Goal: Communication & Community: Share content

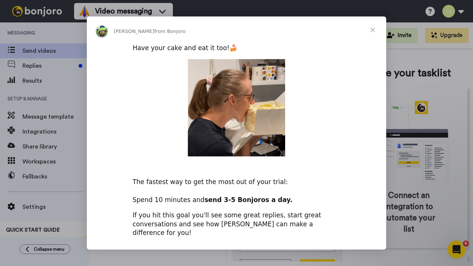
click at [373, 34] on span "Close" at bounding box center [372, 29] width 27 height 27
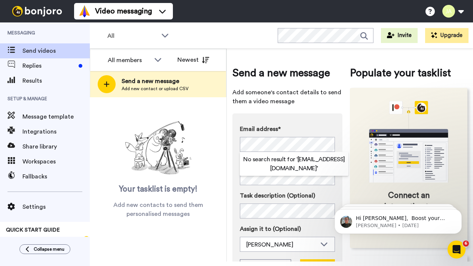
click at [353, 103] on icon "animation" at bounding box center [409, 142] width 112 height 82
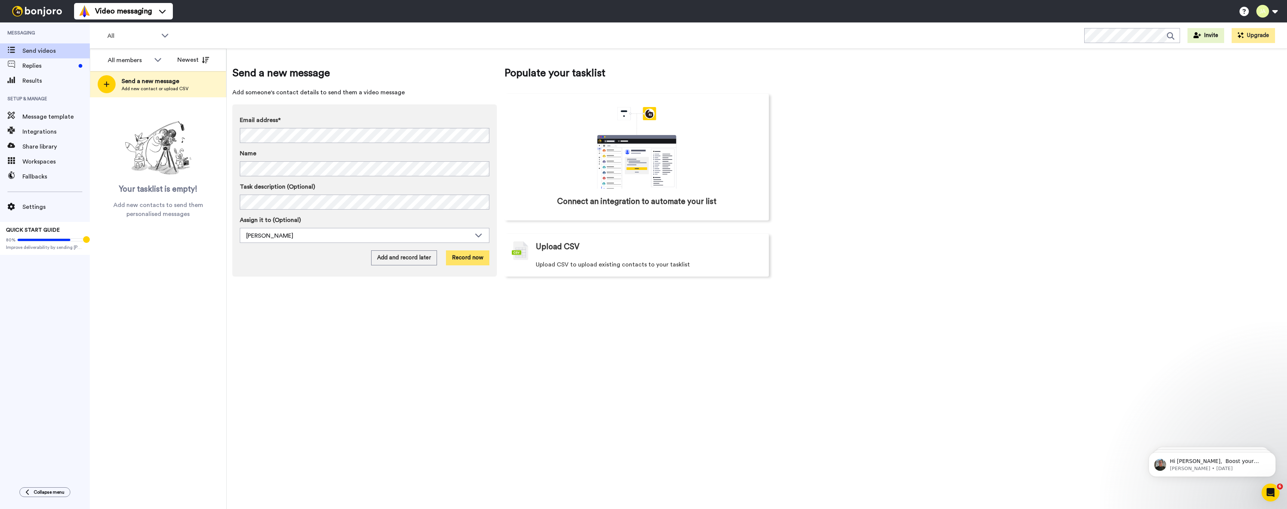
click at [463, 259] on button "Record now" at bounding box center [467, 257] width 43 height 15
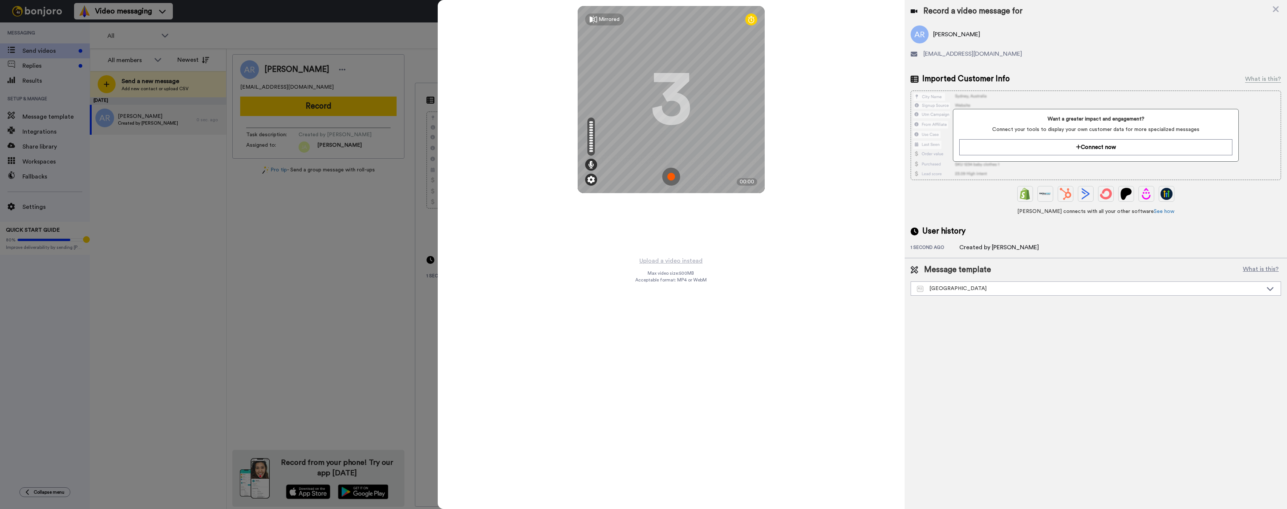
click at [473, 178] on img at bounding box center [591, 179] width 7 height 7
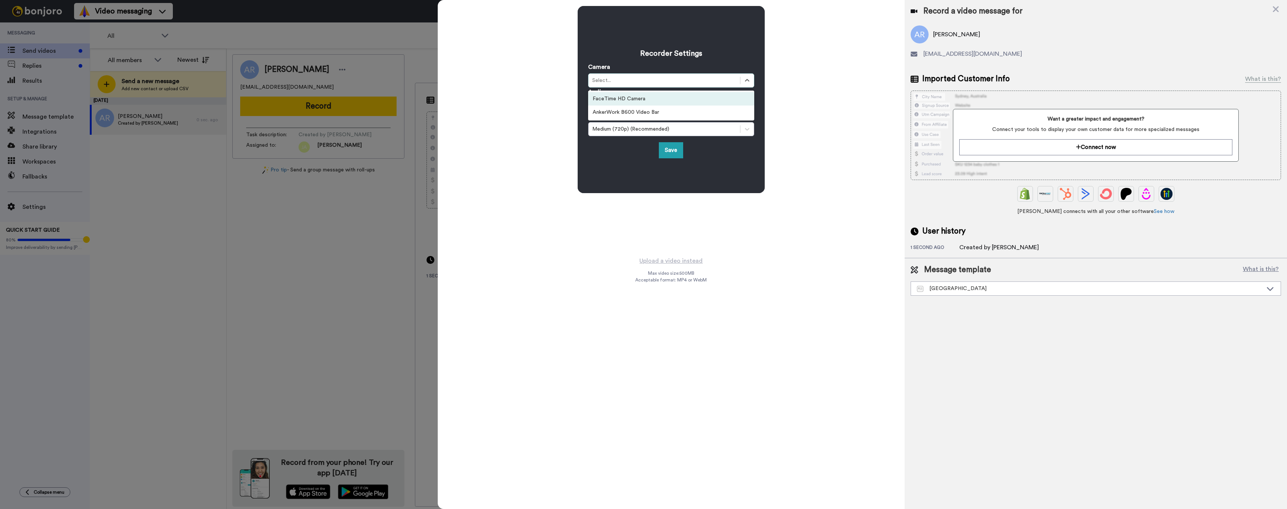
click at [473, 83] on div "Select..." at bounding box center [664, 80] width 144 height 7
click at [473, 111] on div "AnkerWork B600 Video Bar" at bounding box center [671, 112] width 166 height 13
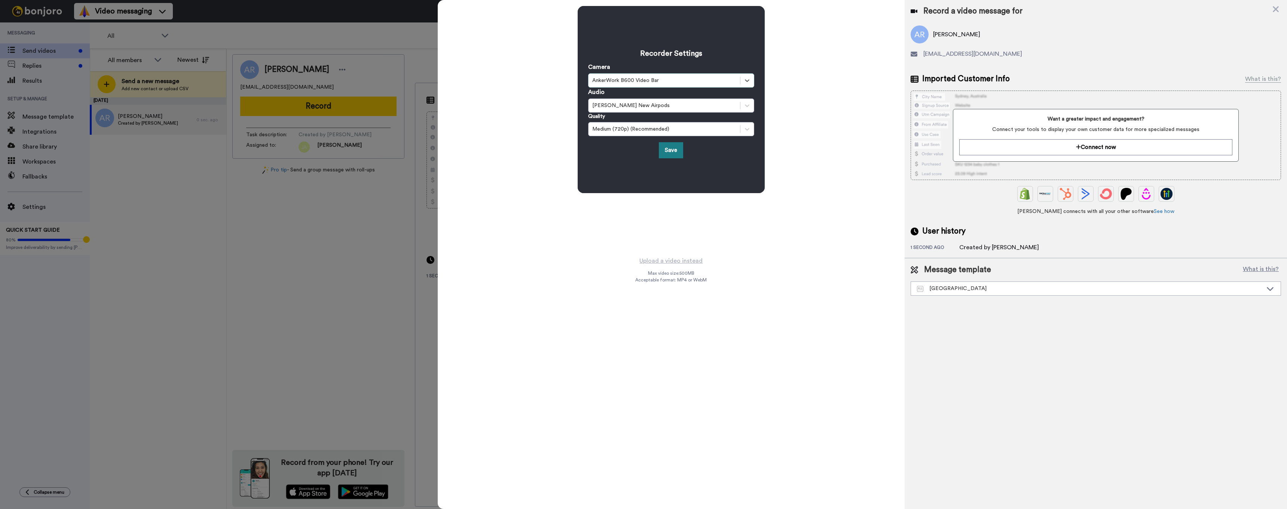
click at [473, 150] on button "Save" at bounding box center [671, 150] width 24 height 16
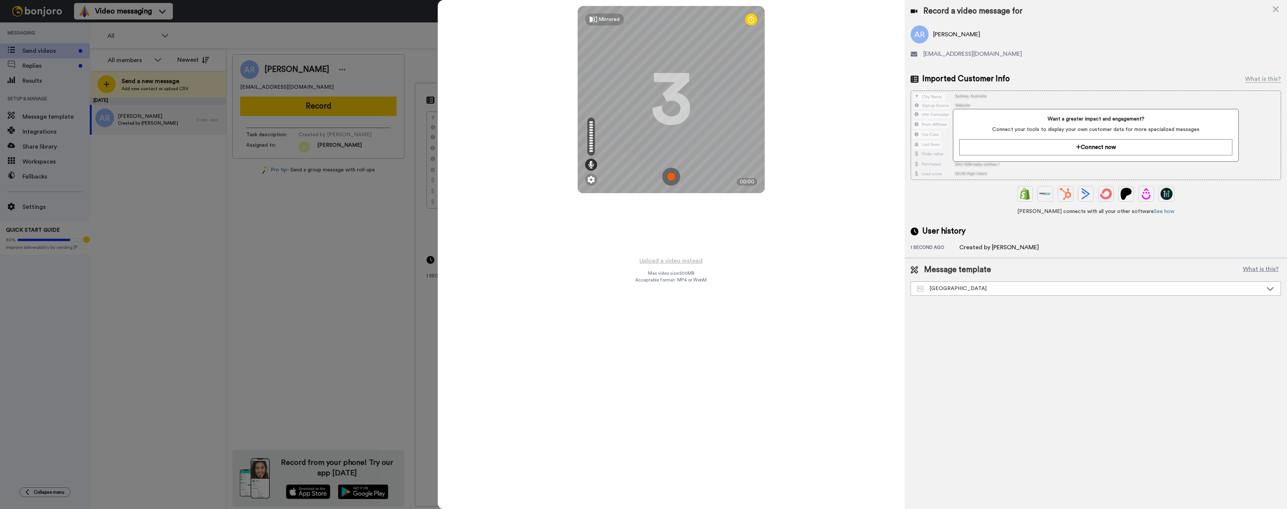
click at [473, 176] on img at bounding box center [671, 177] width 18 height 18
click at [473, 177] on img at bounding box center [671, 177] width 18 height 18
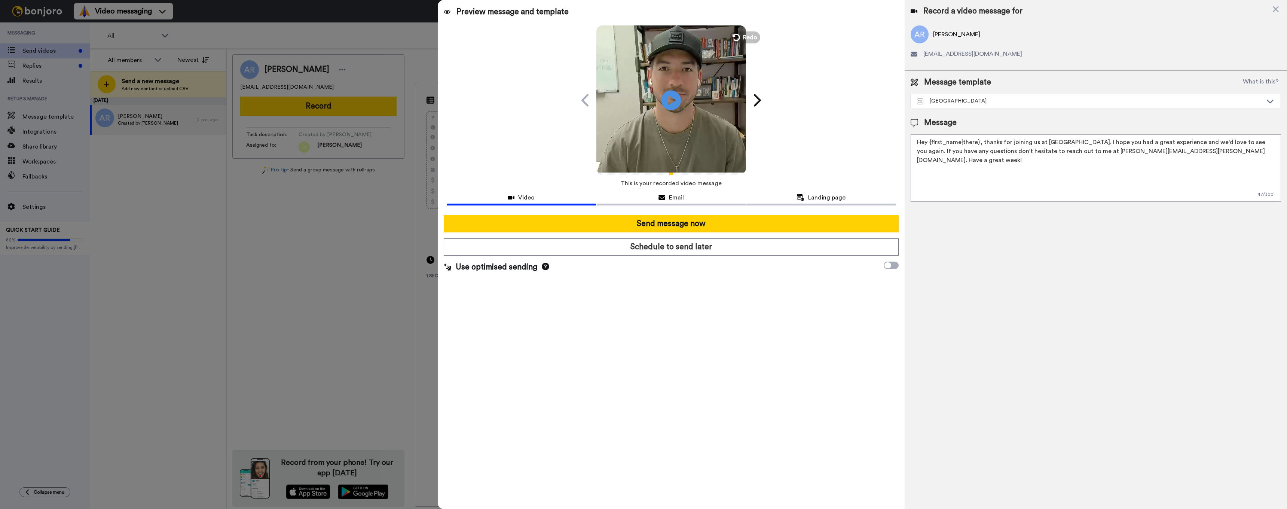
click at [473, 95] on icon at bounding box center [672, 100] width 20 height 20
click at [473, 38] on span "Redo" at bounding box center [751, 37] width 16 height 10
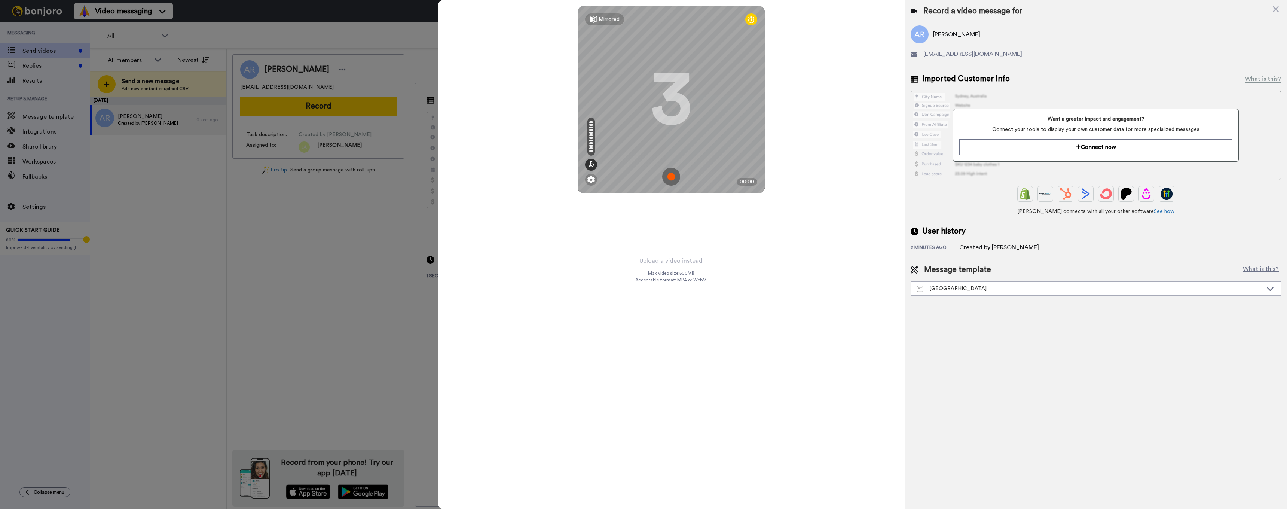
click at [473, 177] on img at bounding box center [671, 177] width 18 height 18
click at [473, 176] on img at bounding box center [671, 177] width 18 height 18
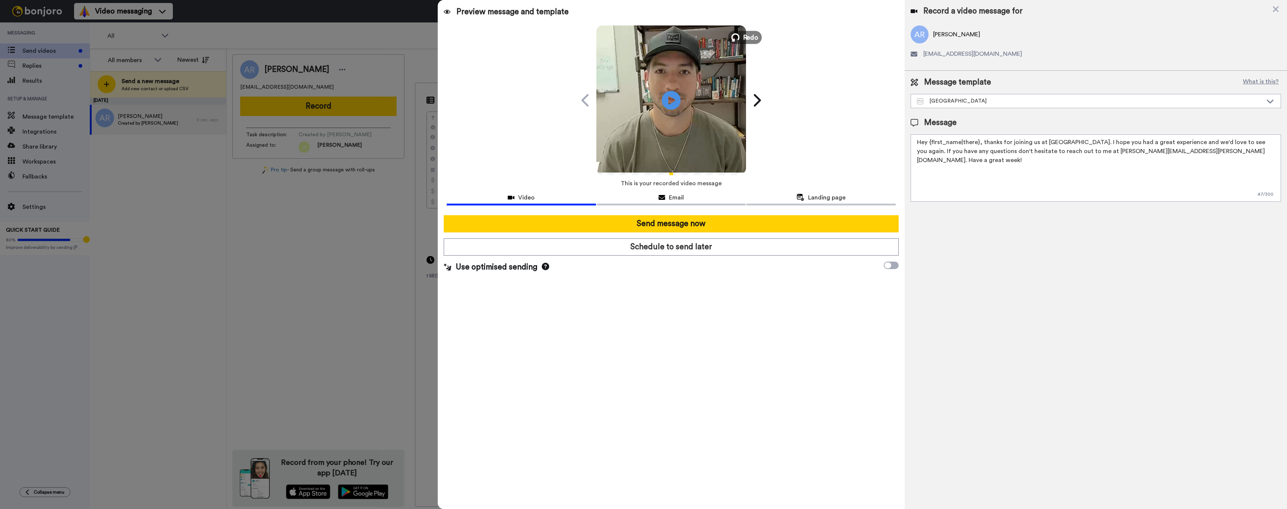
click at [473, 37] on span "Redo" at bounding box center [751, 37] width 16 height 10
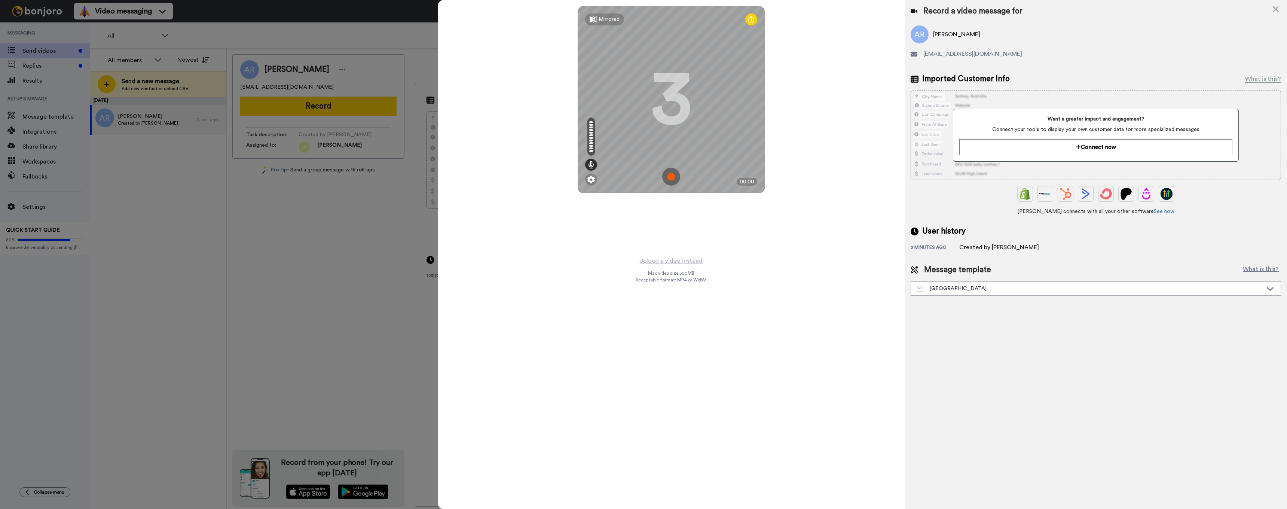
click at [473, 177] on img at bounding box center [671, 177] width 18 height 18
click at [473, 176] on img at bounding box center [671, 177] width 18 height 18
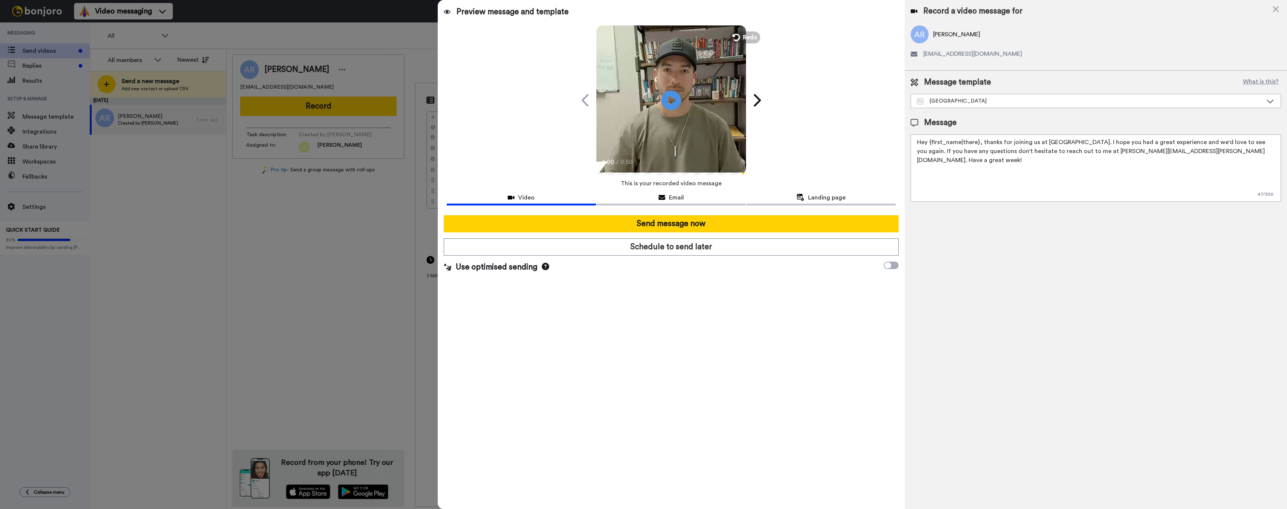
click at [473, 103] on icon at bounding box center [672, 100] width 20 height 20
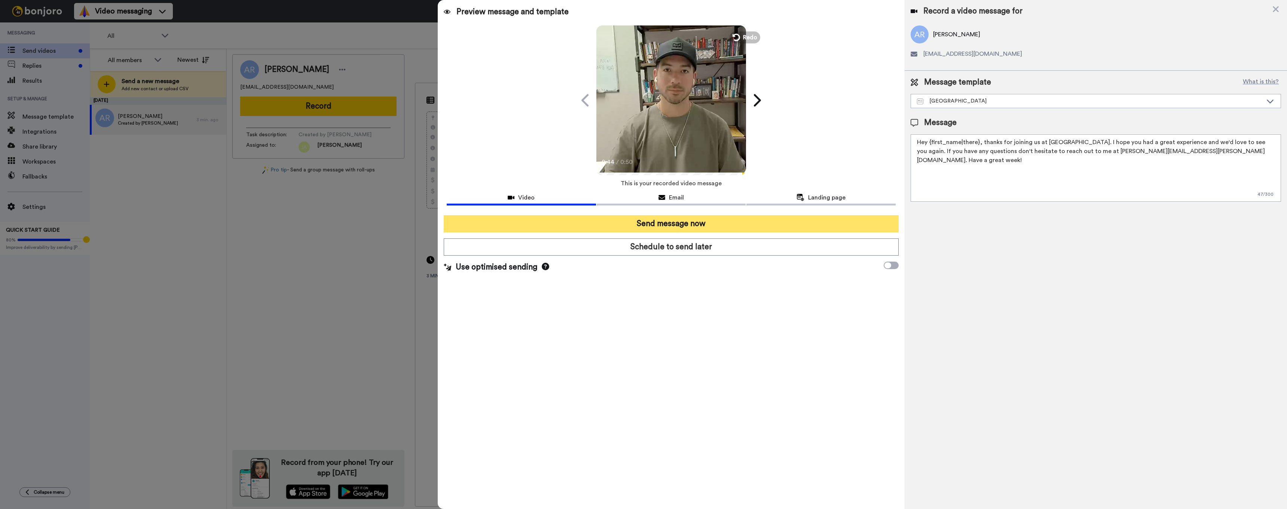
click at [473, 226] on button "Send message now" at bounding box center [671, 223] width 455 height 17
